Goal: Transaction & Acquisition: Subscribe to service/newsletter

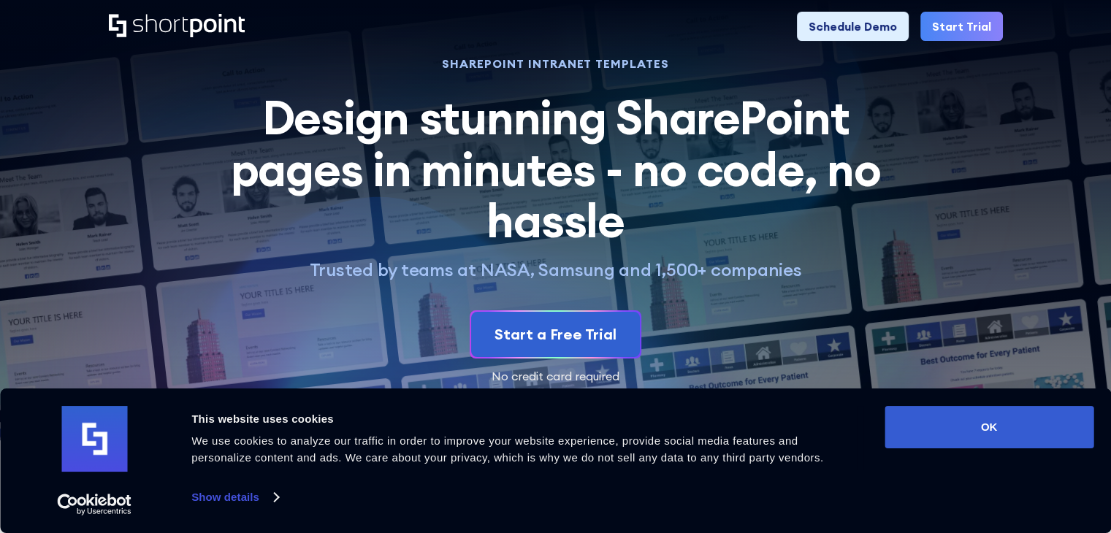
click at [985, 161] on div "SHAREPOINT INTRANET TEMPLATES Design stunning SharePoint pages in minutes - no …" at bounding box center [556, 220] width 894 height 324
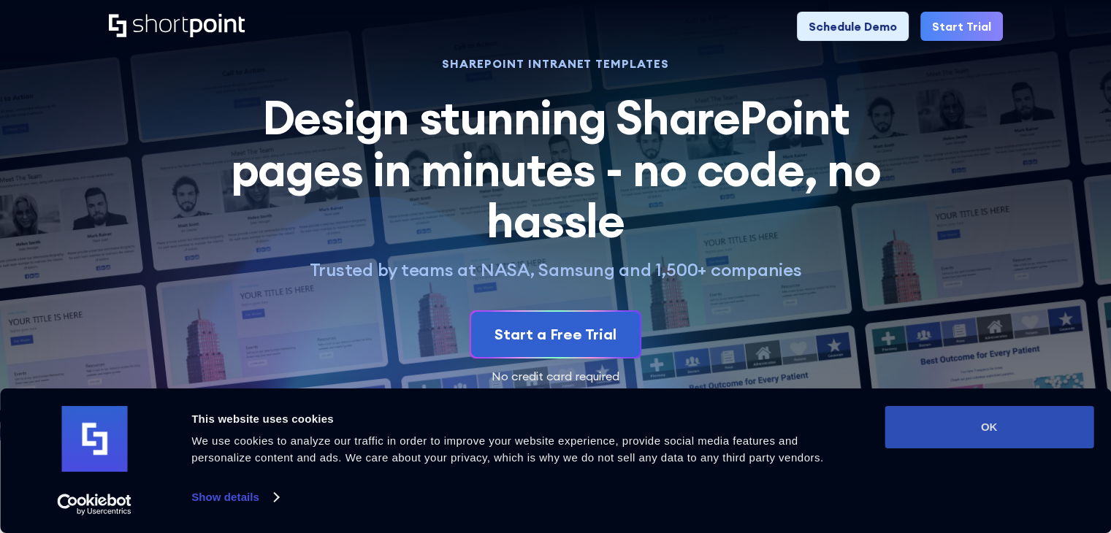
drag, startPoint x: 940, startPoint y: 433, endPoint x: 1010, endPoint y: 385, distance: 84.7
click at [940, 432] on button "OK" at bounding box center [989, 427] width 209 height 42
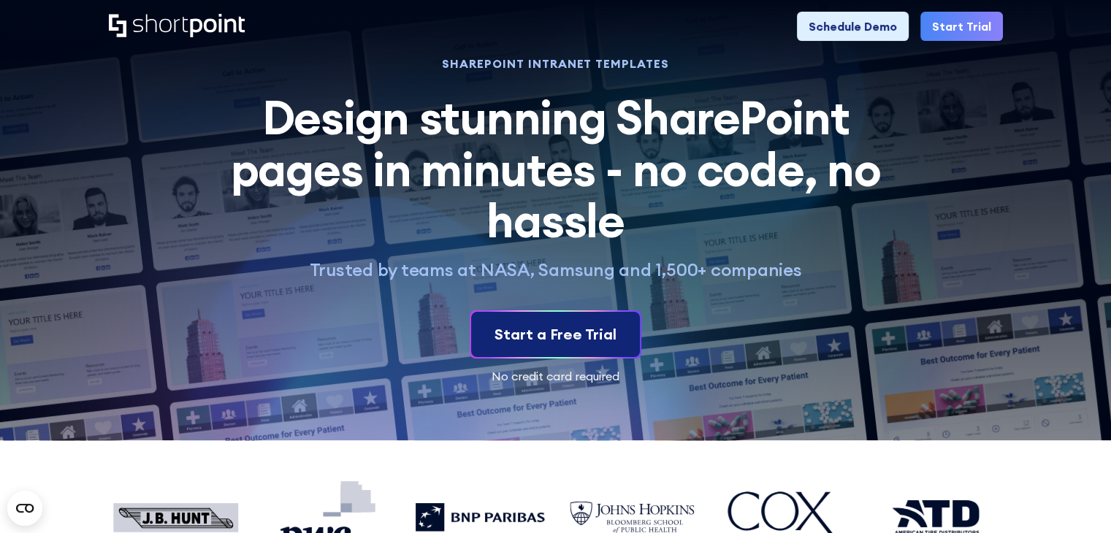
click at [582, 346] on link "Start a Free Trial" at bounding box center [555, 334] width 169 height 45
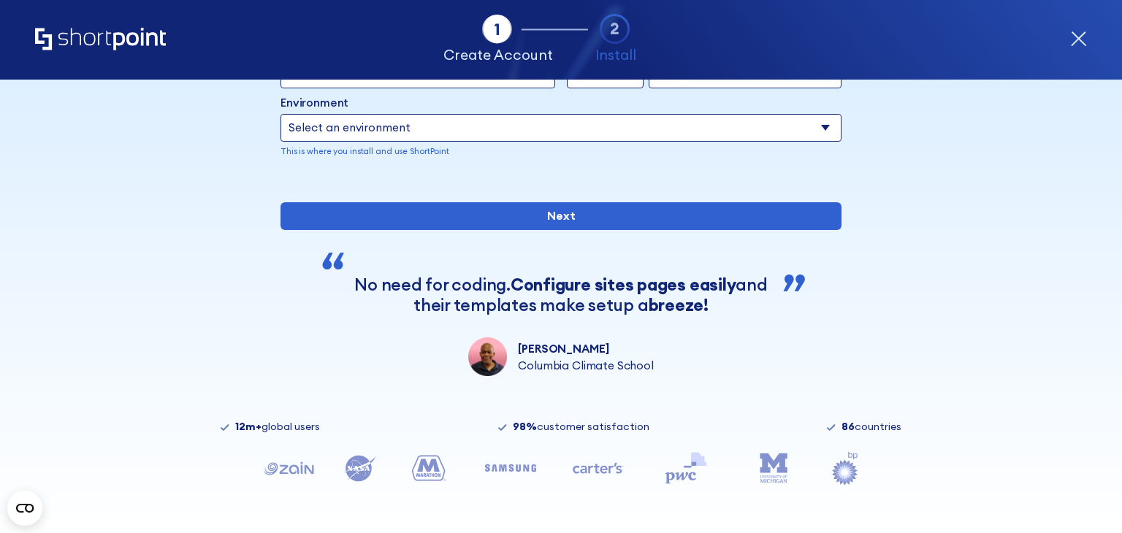
scroll to position [214, 0]
